Goal: Navigation & Orientation: Find specific page/section

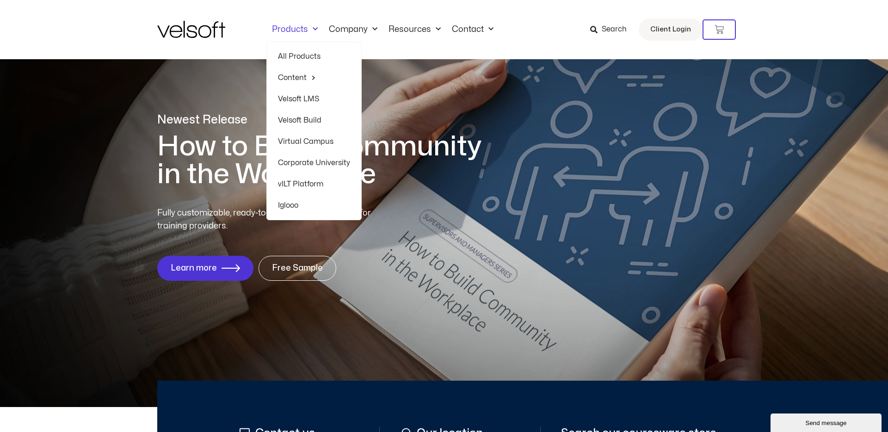
click at [299, 56] on link "All Products" at bounding box center [314, 56] width 72 height 21
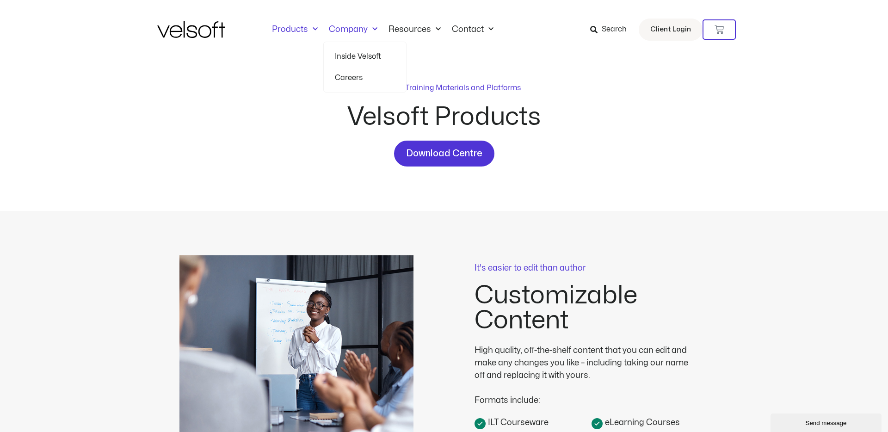
click at [342, 30] on link "Company" at bounding box center [353, 30] width 60 height 10
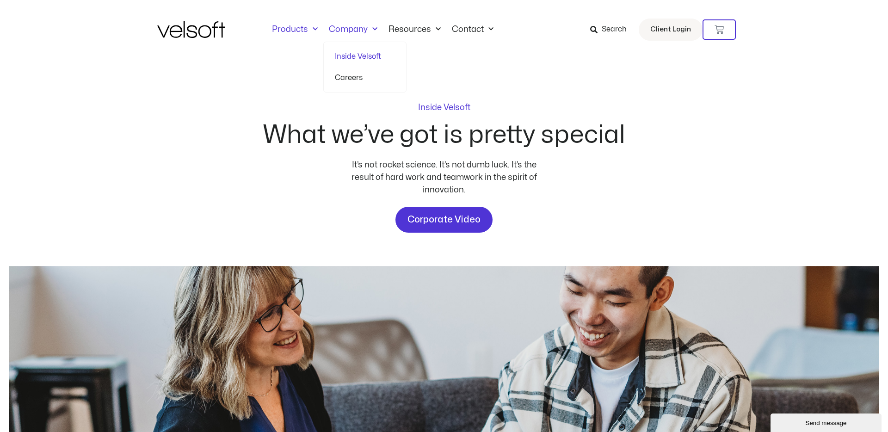
click at [292, 25] on link "Products" at bounding box center [294, 30] width 57 height 10
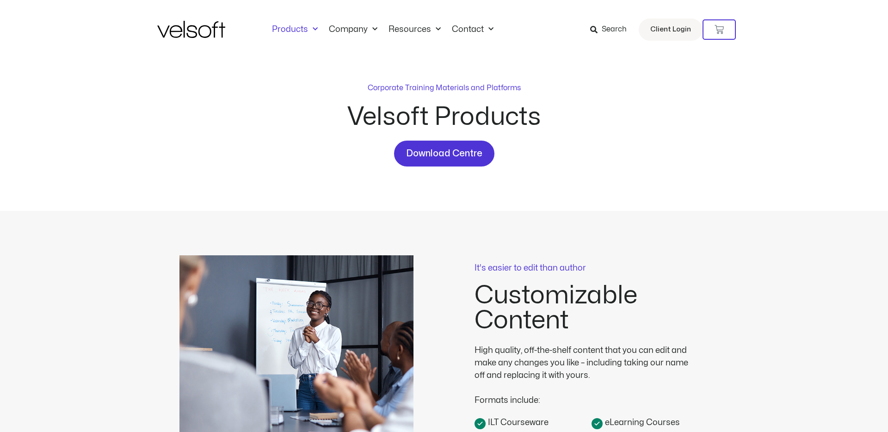
click at [207, 26] on img at bounding box center [191, 29] width 68 height 17
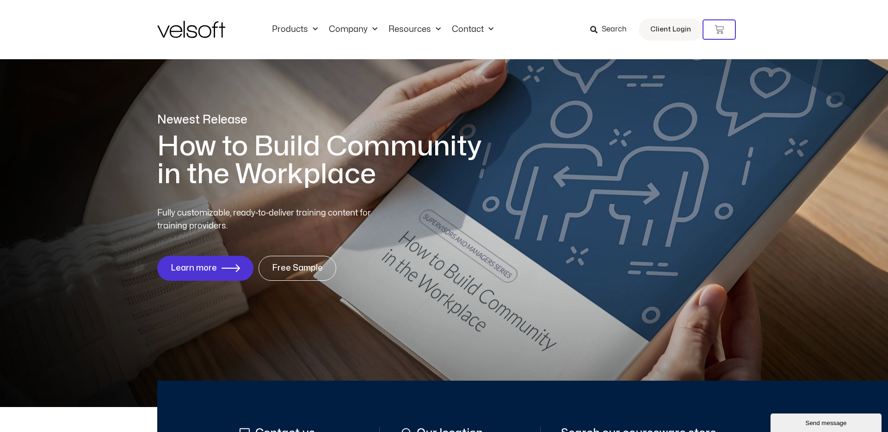
click at [168, 31] on img at bounding box center [191, 29] width 68 height 17
click at [196, 31] on img at bounding box center [191, 29] width 68 height 17
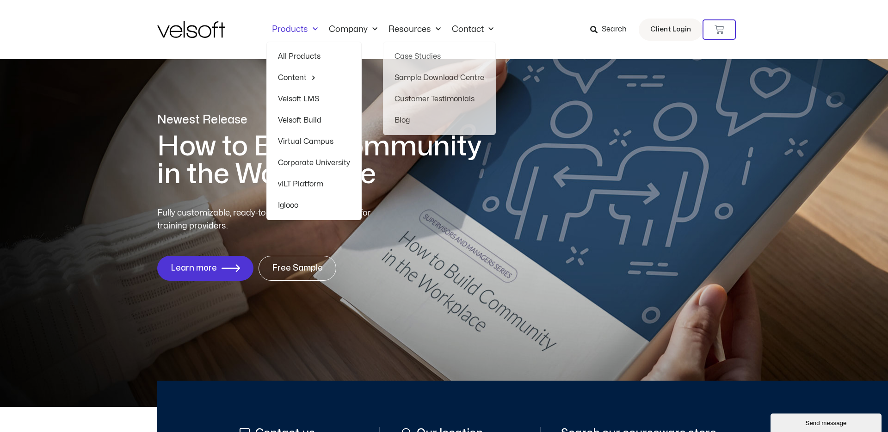
click at [289, 31] on link "Products" at bounding box center [294, 30] width 57 height 10
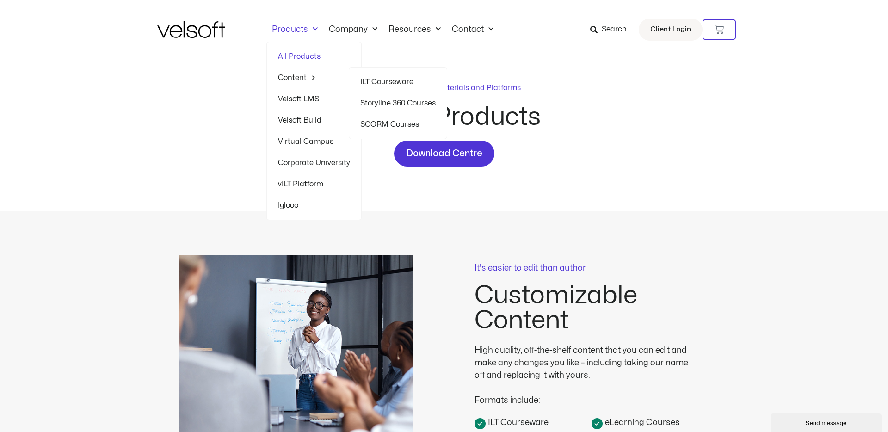
click at [362, 80] on link "ILT Courseware" at bounding box center [397, 81] width 75 height 21
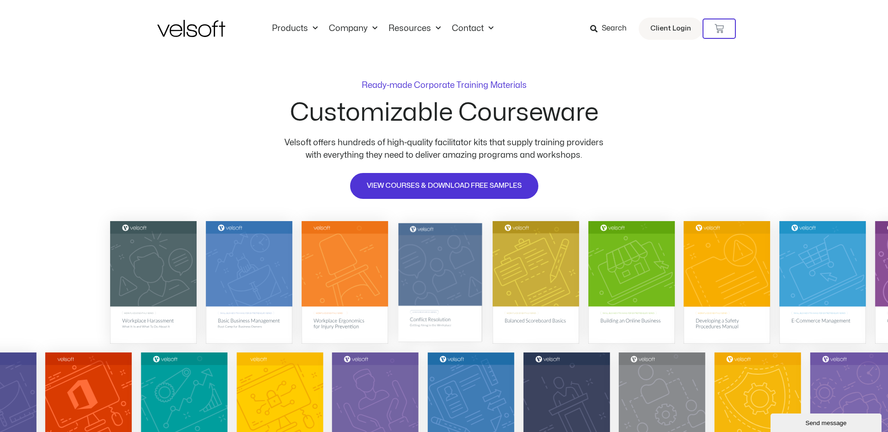
click at [463, 275] on img at bounding box center [440, 282] width 84 height 119
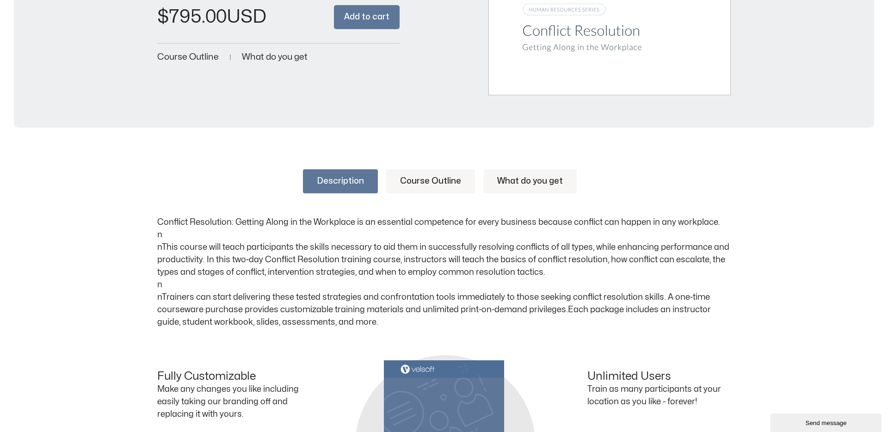
scroll to position [330, 0]
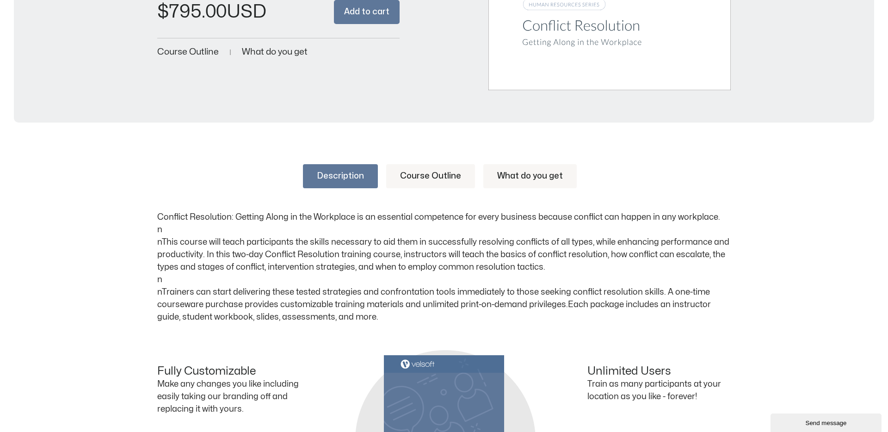
click at [439, 174] on link "Course Outline" at bounding box center [430, 176] width 89 height 24
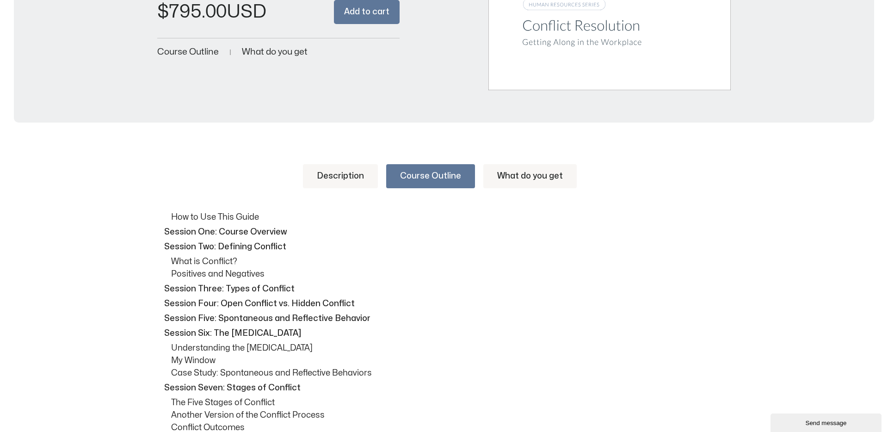
click at [517, 178] on link "What do you get" at bounding box center [529, 176] width 93 height 24
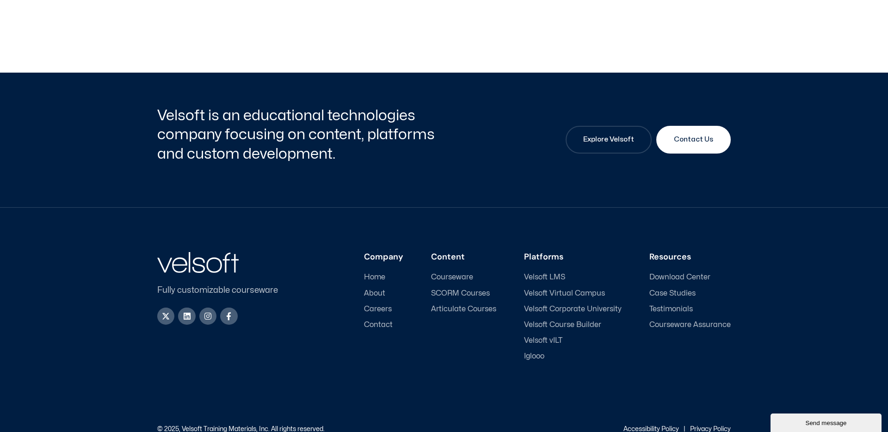
scroll to position [1115, 0]
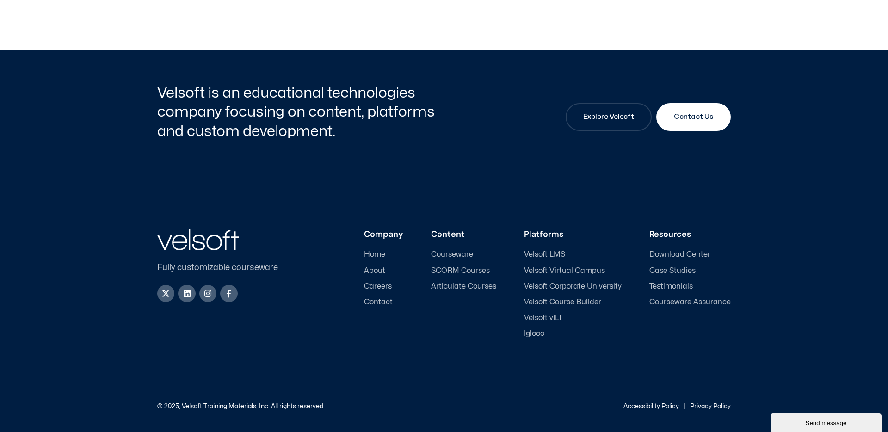
click at [391, 286] on span "Careers" at bounding box center [378, 286] width 28 height 9
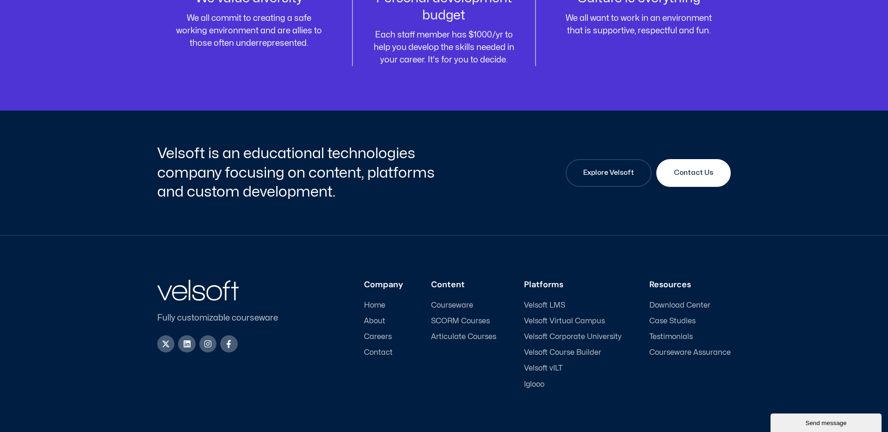
scroll to position [1236, 0]
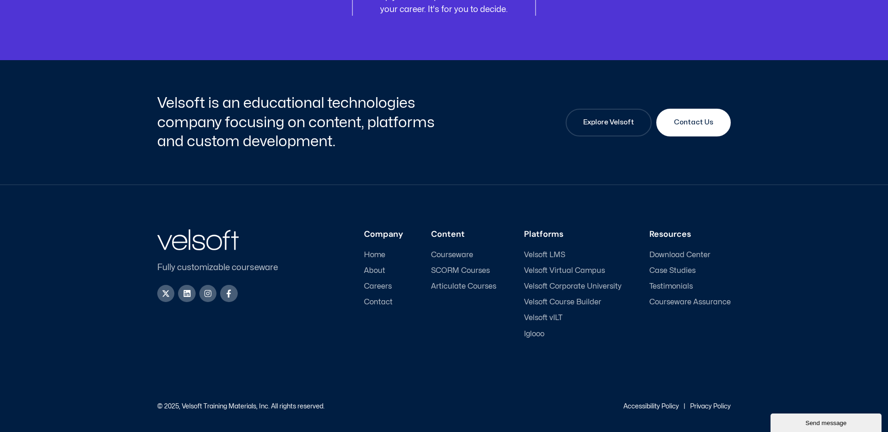
click at [471, 254] on span "Courseware" at bounding box center [452, 255] width 42 height 9
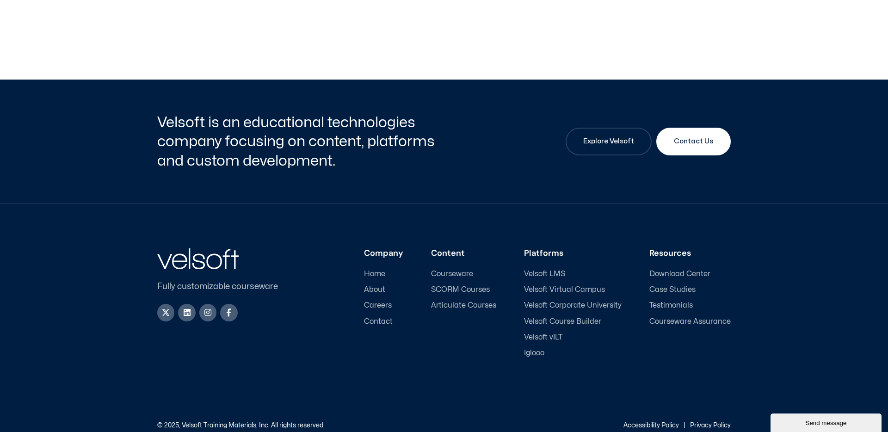
scroll to position [4387, 0]
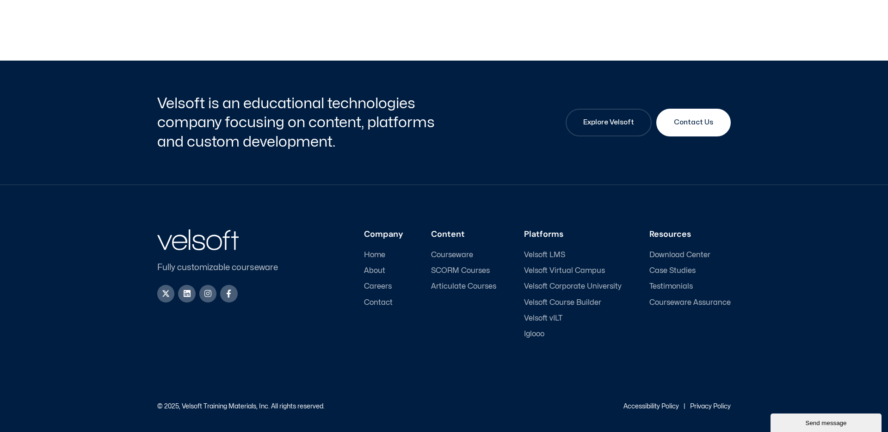
click at [544, 257] on span "Velsoft LMS" at bounding box center [544, 255] width 41 height 9
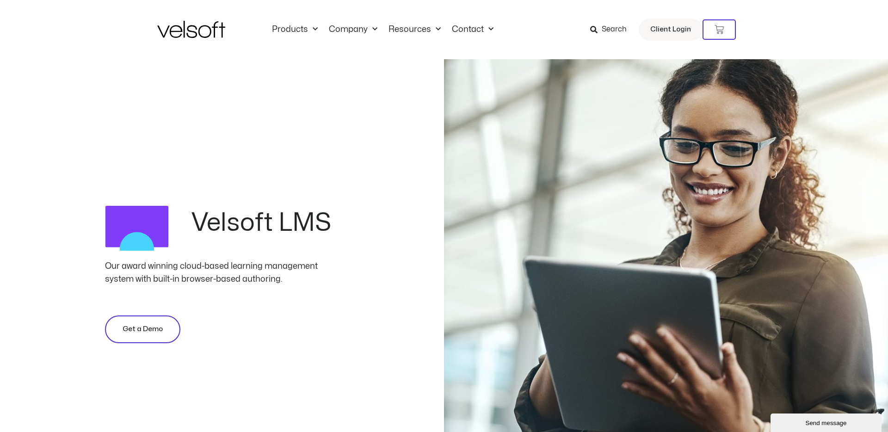
click at [142, 334] on span "Get a Demo" at bounding box center [143, 329] width 40 height 11
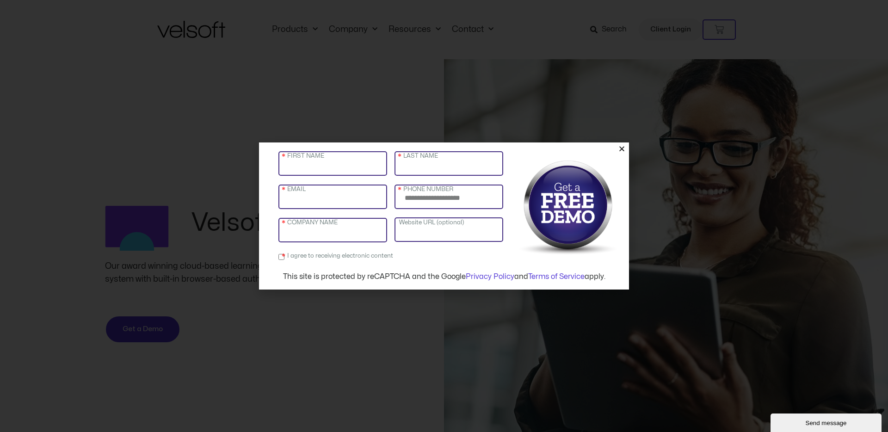
click at [215, 177] on div "FIRST NAME LAST NAME EMAIL PHONE NUMBER COMPANY NAME Website URL (optional) I a…" at bounding box center [444, 216] width 888 height 432
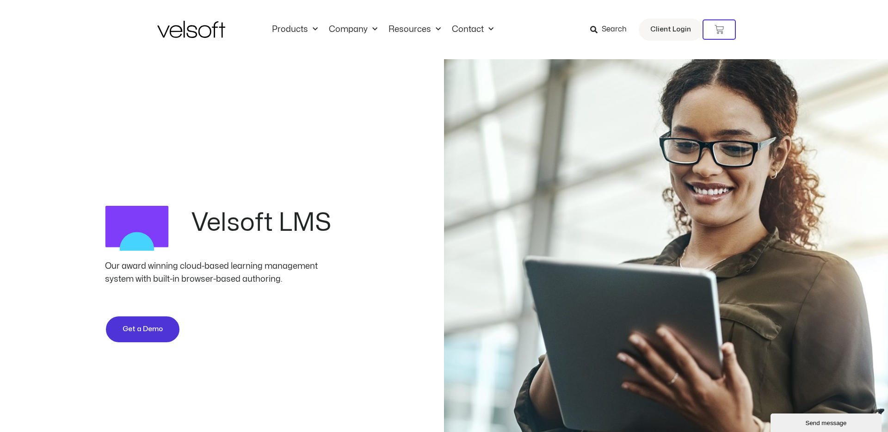
click at [178, 142] on div "Velsoft LMS Our award winning cloud-based learning management system with built…" at bounding box center [444, 281] width 888 height 444
click at [295, 31] on link "Products" at bounding box center [294, 30] width 57 height 10
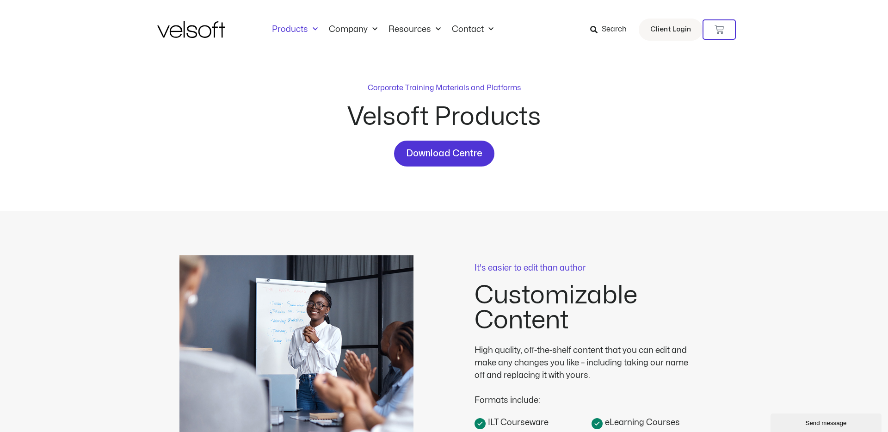
click at [212, 30] on img at bounding box center [191, 29] width 68 height 17
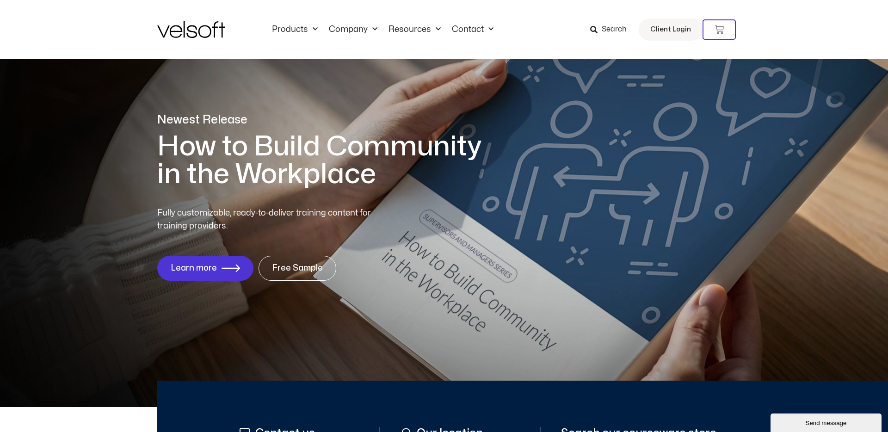
click at [218, 26] on img at bounding box center [191, 29] width 68 height 17
click at [352, 30] on link "Company" at bounding box center [353, 30] width 60 height 10
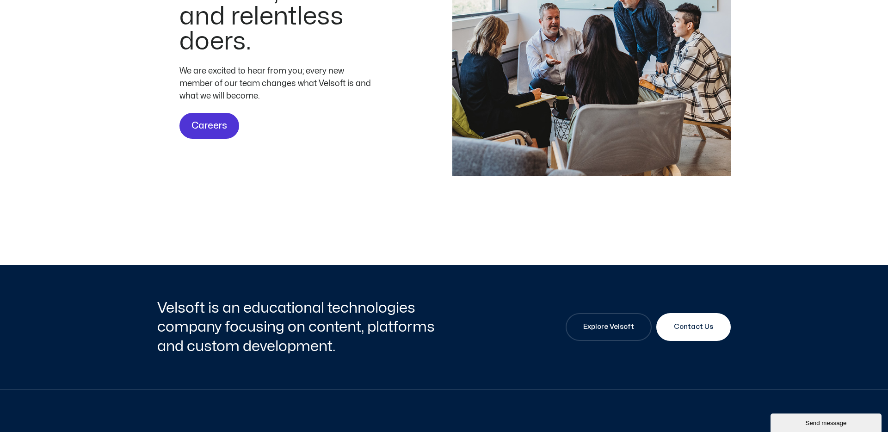
scroll to position [3066, 0]
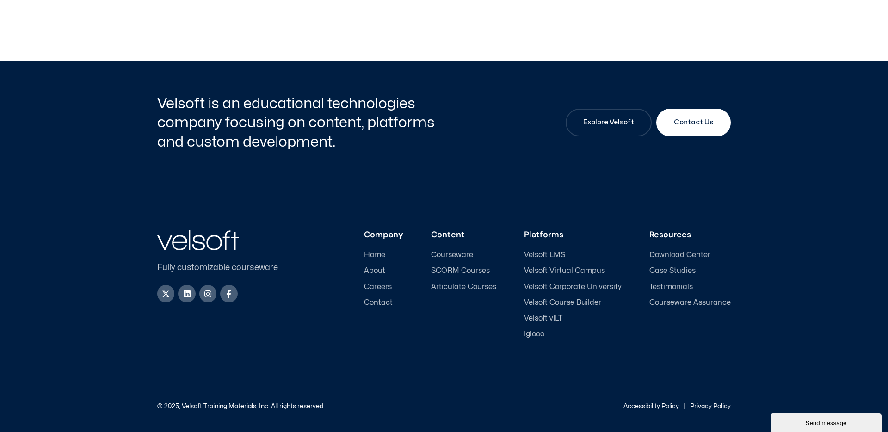
click at [682, 284] on span "Testimonials" at bounding box center [671, 287] width 43 height 9
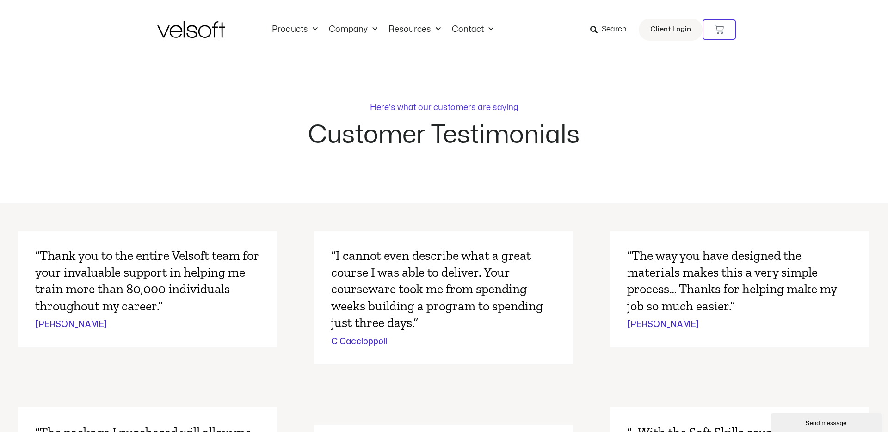
click at [179, 30] on img at bounding box center [191, 29] width 68 height 17
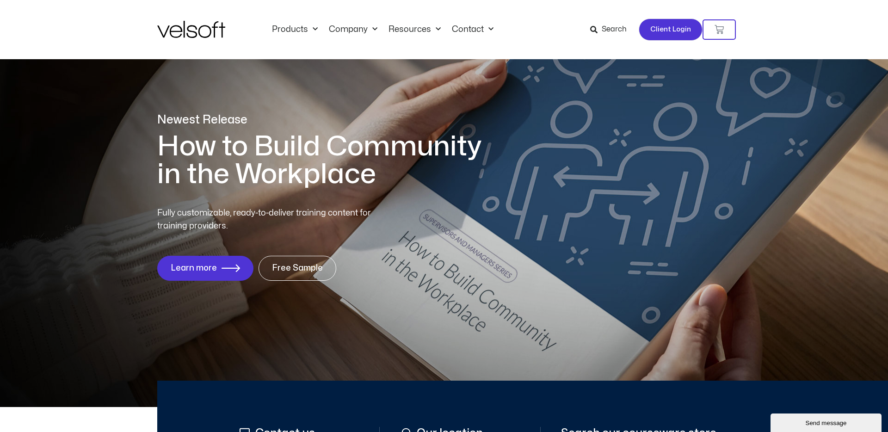
click at [676, 30] on span "Client Login" at bounding box center [670, 30] width 41 height 12
click at [664, 32] on span "Client Login" at bounding box center [670, 30] width 41 height 12
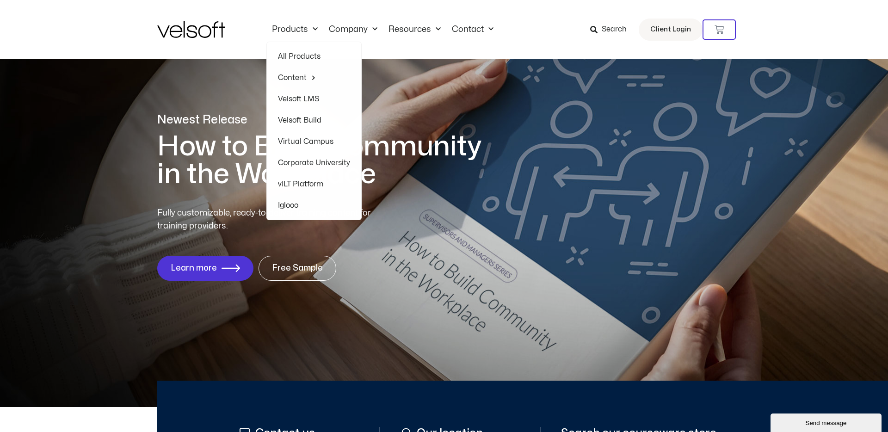
click at [200, 26] on img at bounding box center [191, 29] width 68 height 17
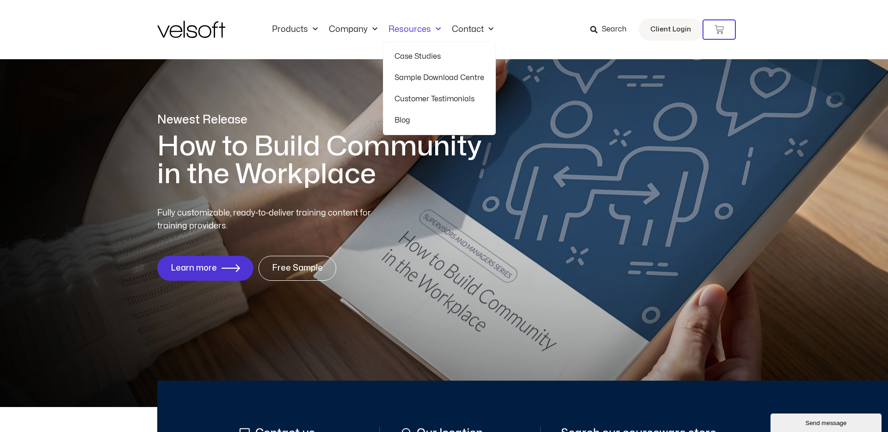
click at [412, 31] on link "Resources" at bounding box center [414, 30] width 63 height 10
